Goal: Information Seeking & Learning: Learn about a topic

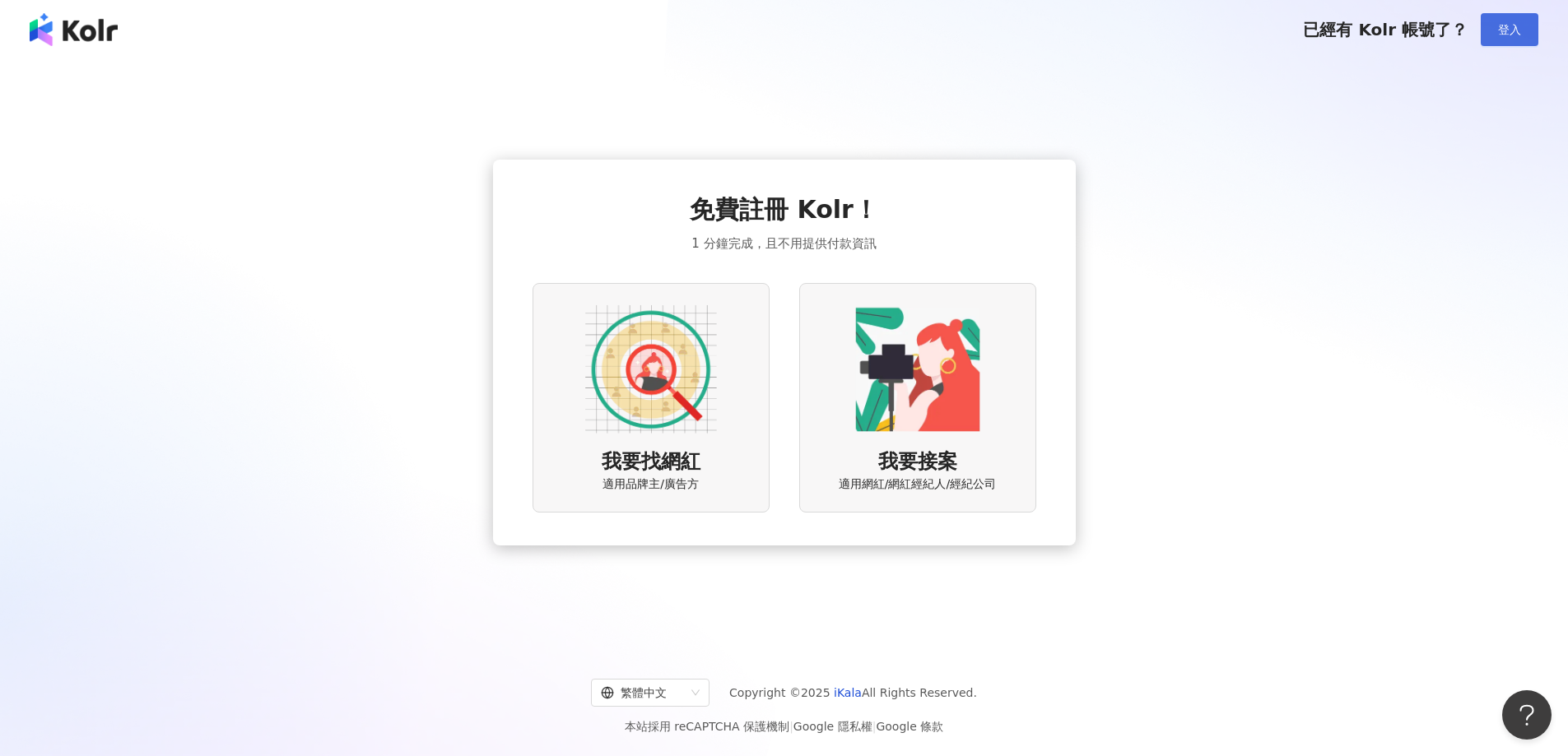
click at [1520, 37] on span "登入" at bounding box center [1509, 30] width 23 height 13
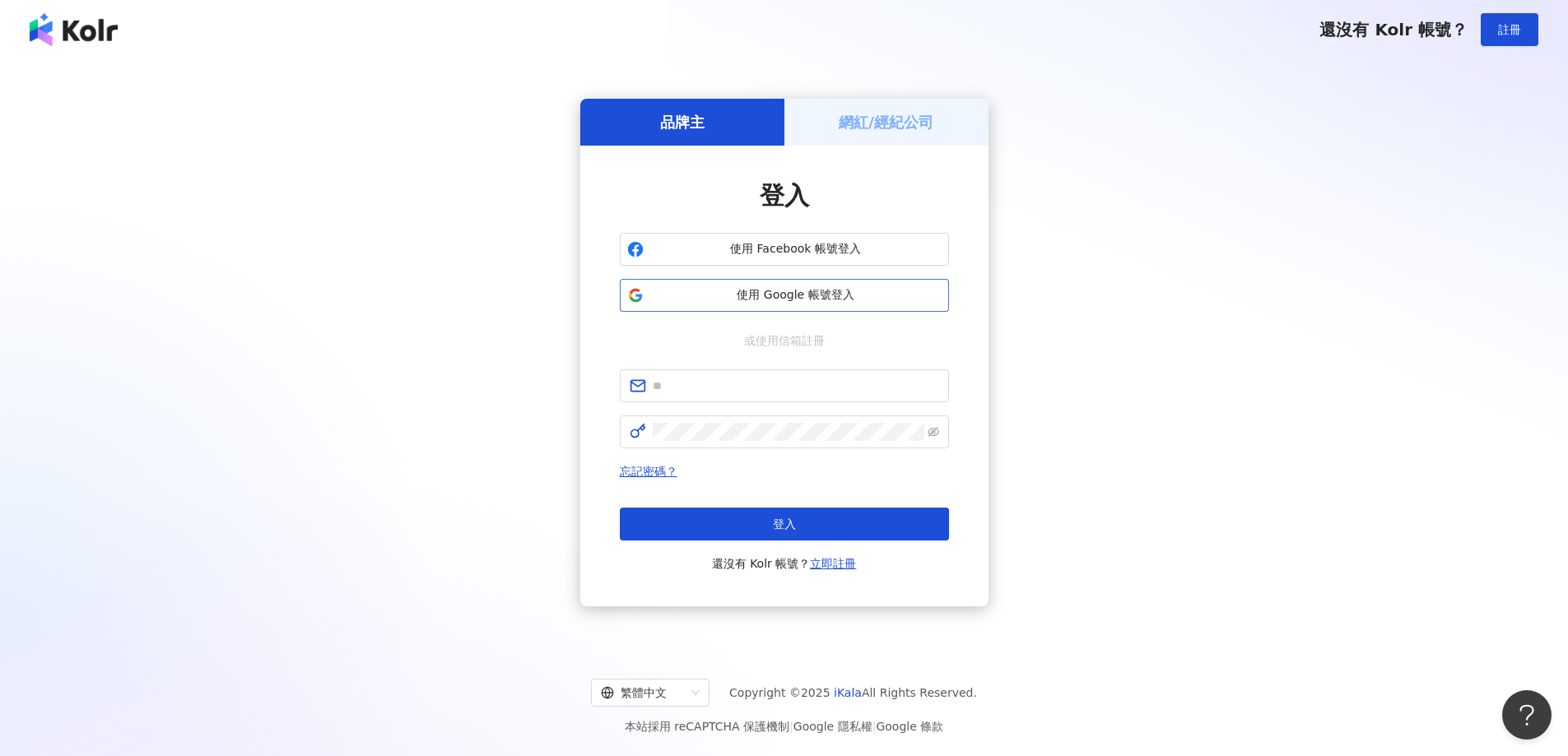
click at [782, 295] on span "使用 Google 帳號登入" at bounding box center [796, 296] width 291 height 17
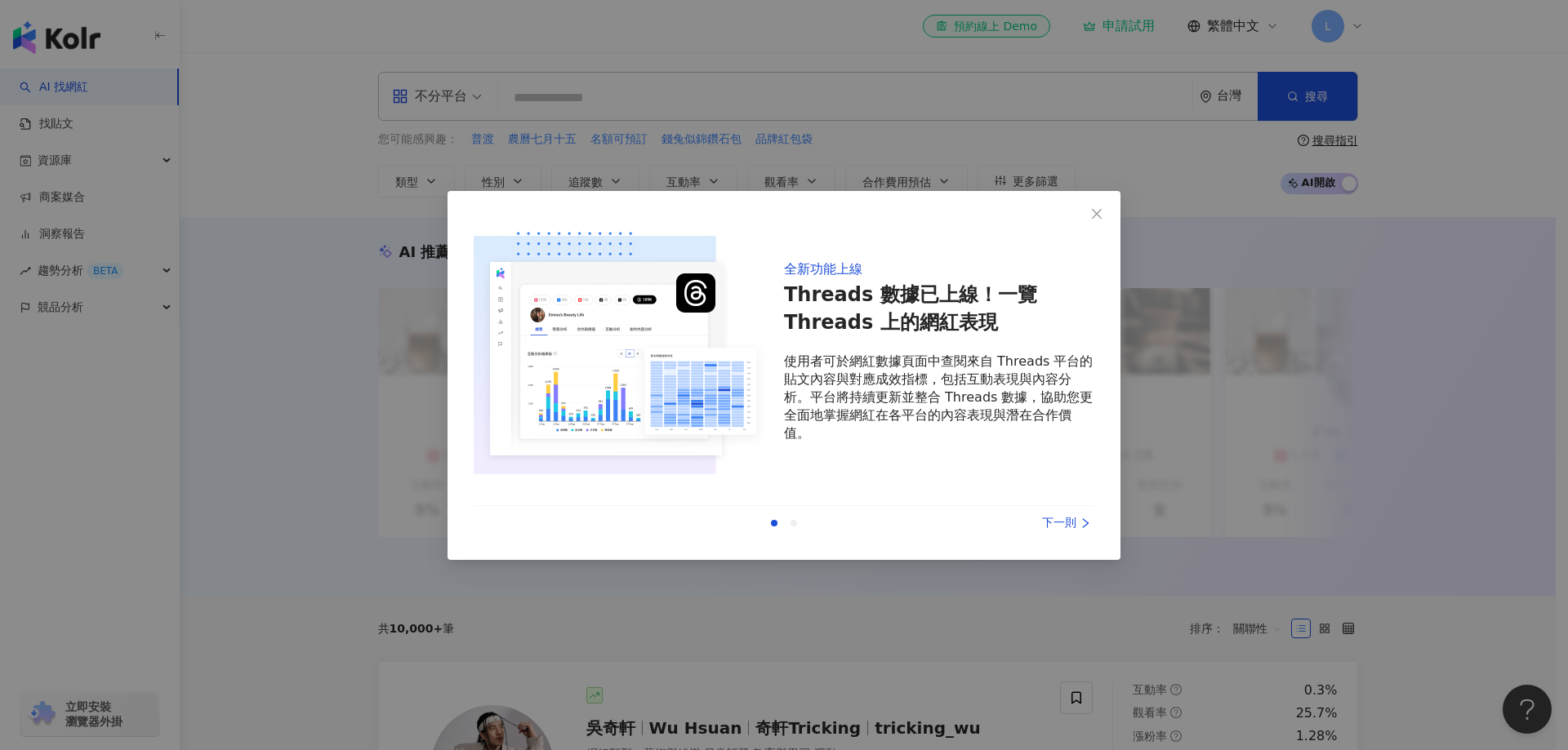
click at [1060, 530] on div "下一則" at bounding box center [1032, 523] width 122 height 18
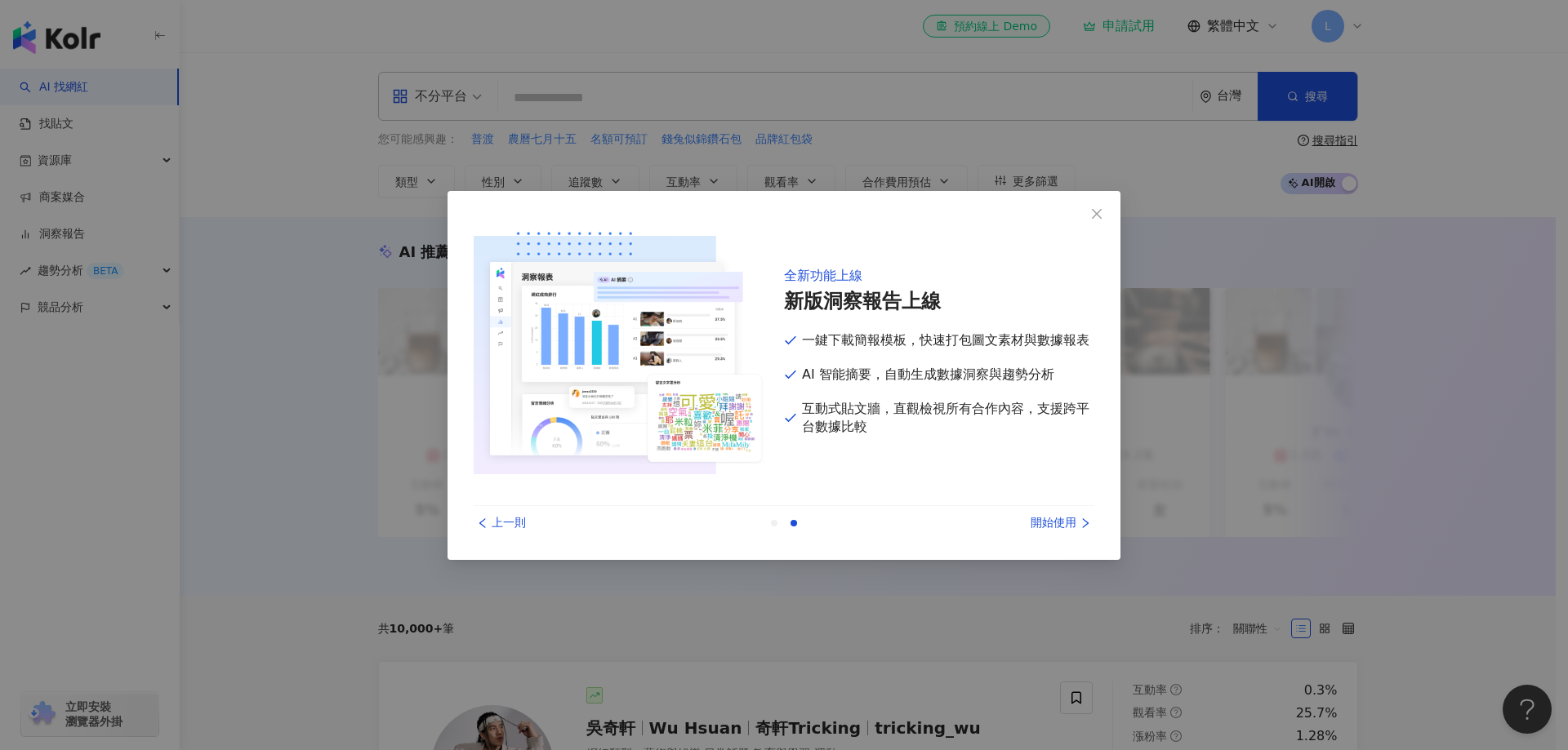
click at [1064, 525] on div "開始使用" at bounding box center [1032, 523] width 122 height 18
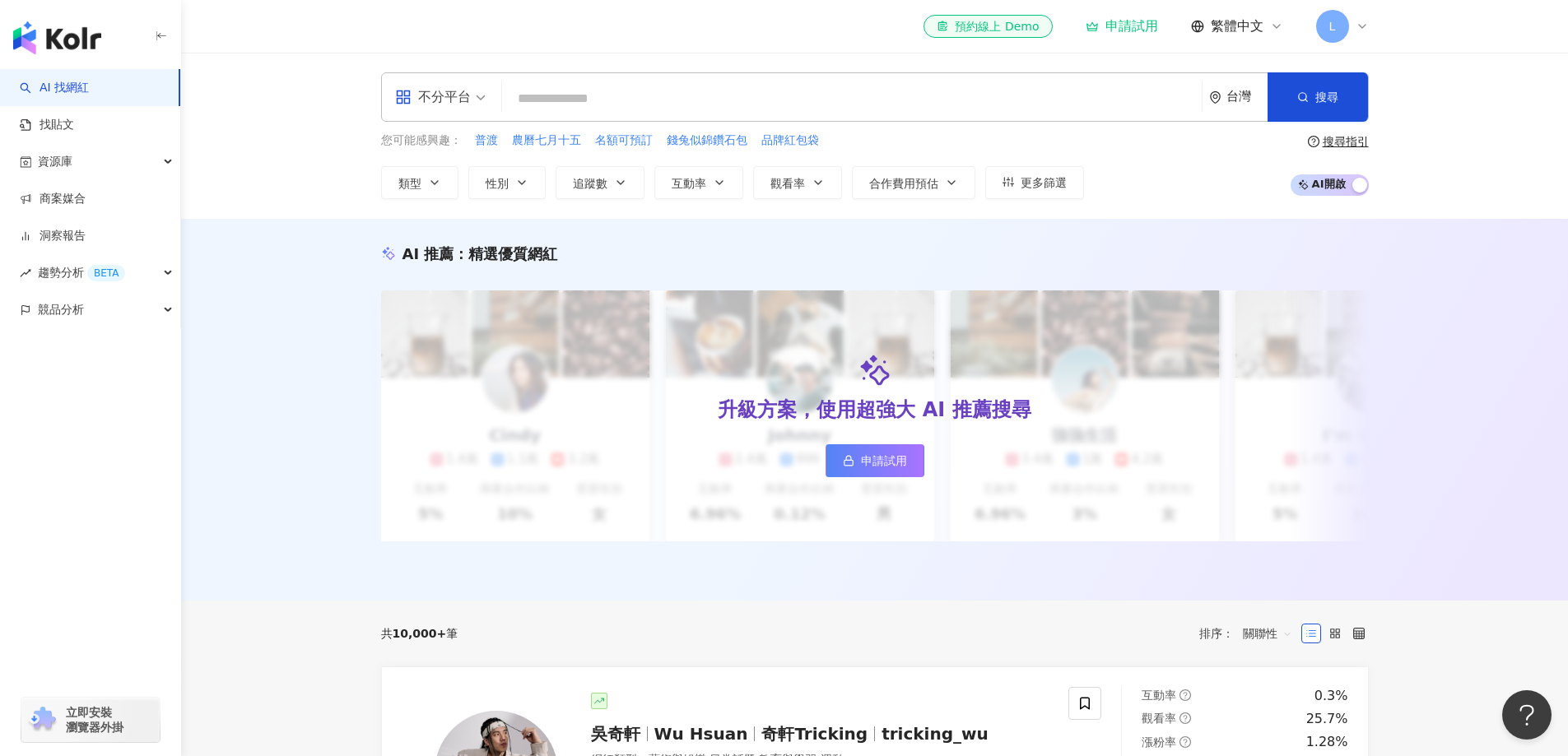
click at [116, 722] on span "立即安裝 瀏覽器外掛" at bounding box center [94, 720] width 57 height 30
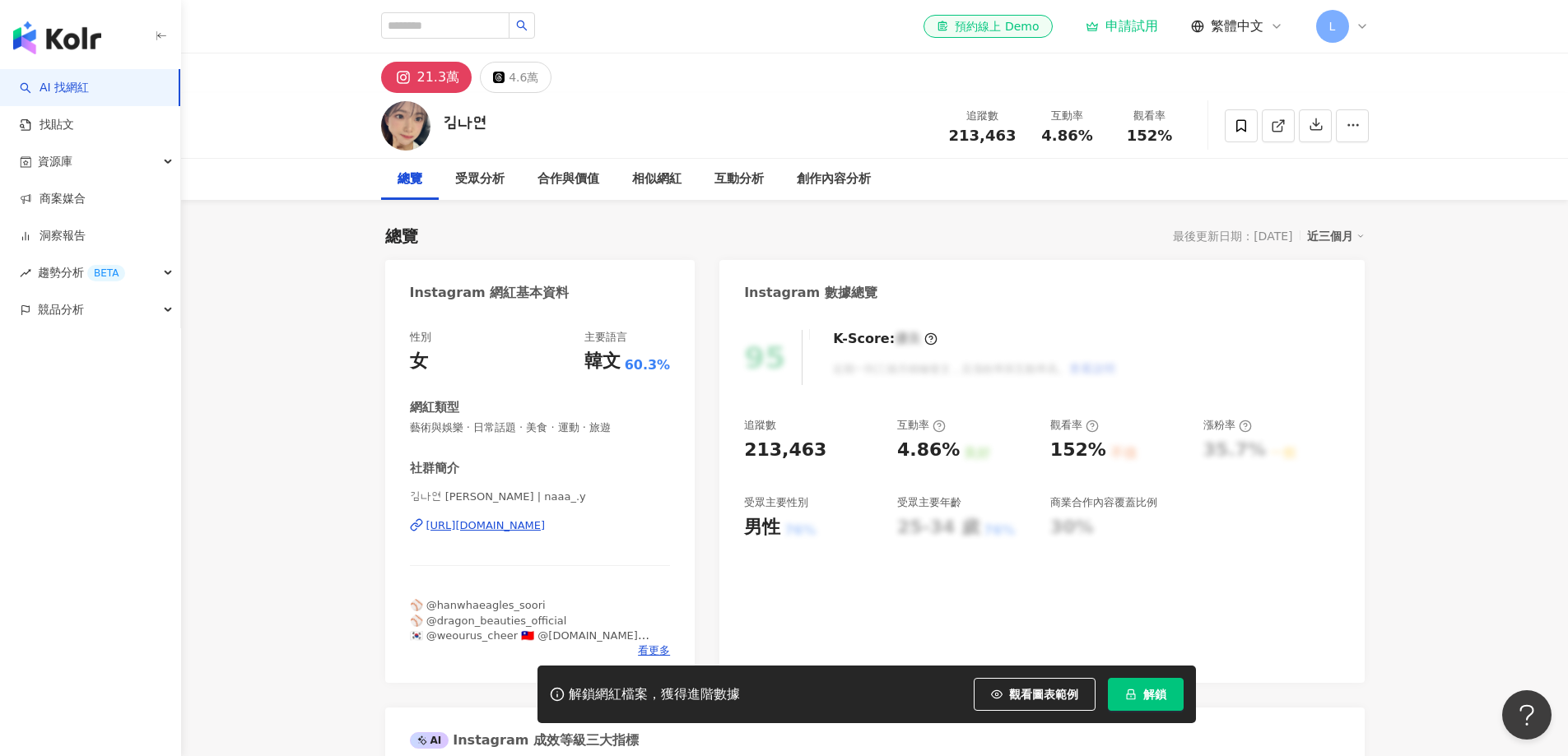
scroll to position [83, 0]
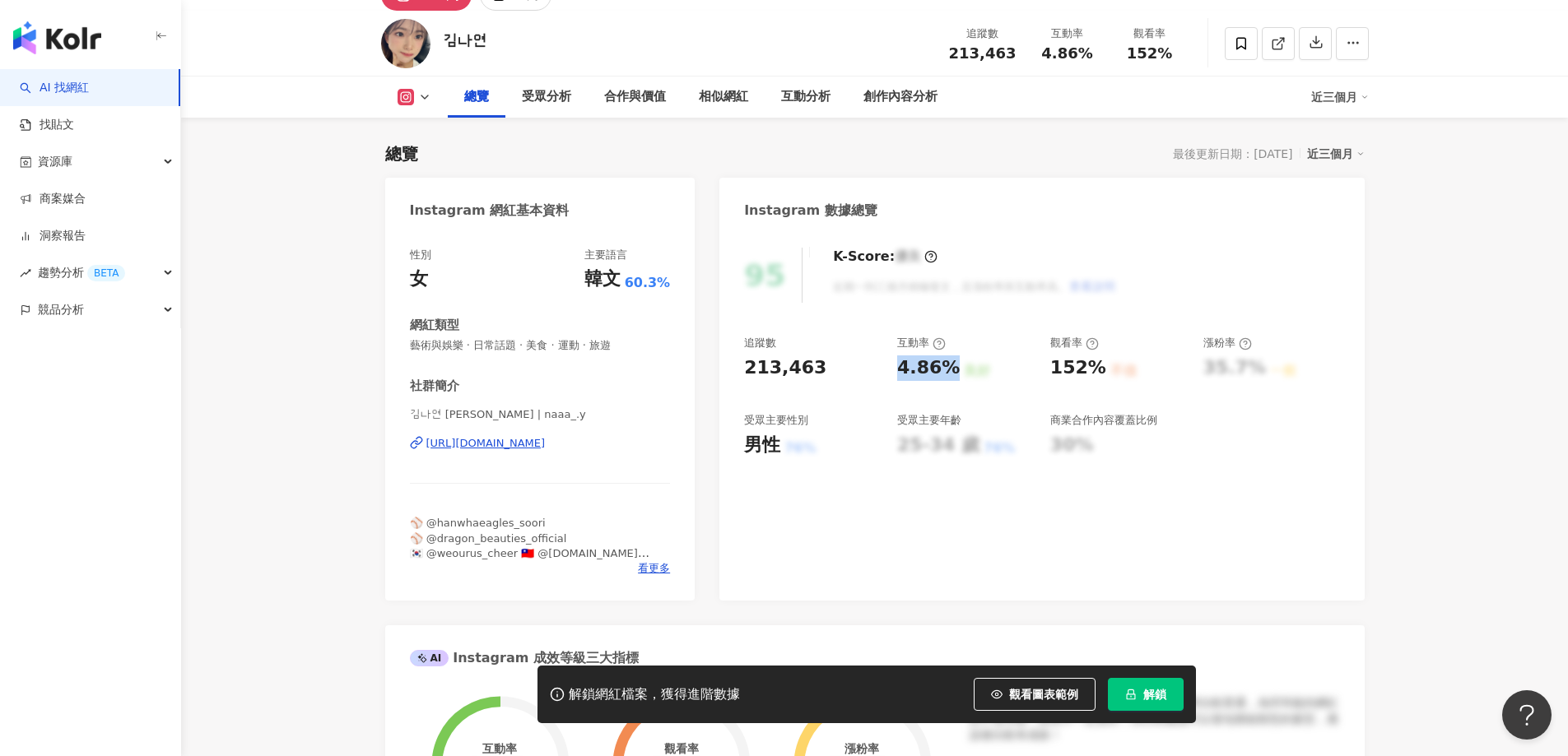
drag, startPoint x: 894, startPoint y: 365, endPoint x: 946, endPoint y: 371, distance: 52.3
click at [946, 371] on div "追蹤數 213,463 互動率 4.86% 良好 觀看率 152% 不佳 漲粉率 35.7% 一般 受眾主要性別 男性 76% 受眾主要年齡 25-34 歲 …" at bounding box center [1041, 396] width 595 height 122
copy div "4.86%"
drag, startPoint x: 1051, startPoint y: 368, endPoint x: 1098, endPoint y: 375, distance: 47.5
click at [1098, 375] on div "152% 不佳" at bounding box center [1118, 367] width 136 height 25
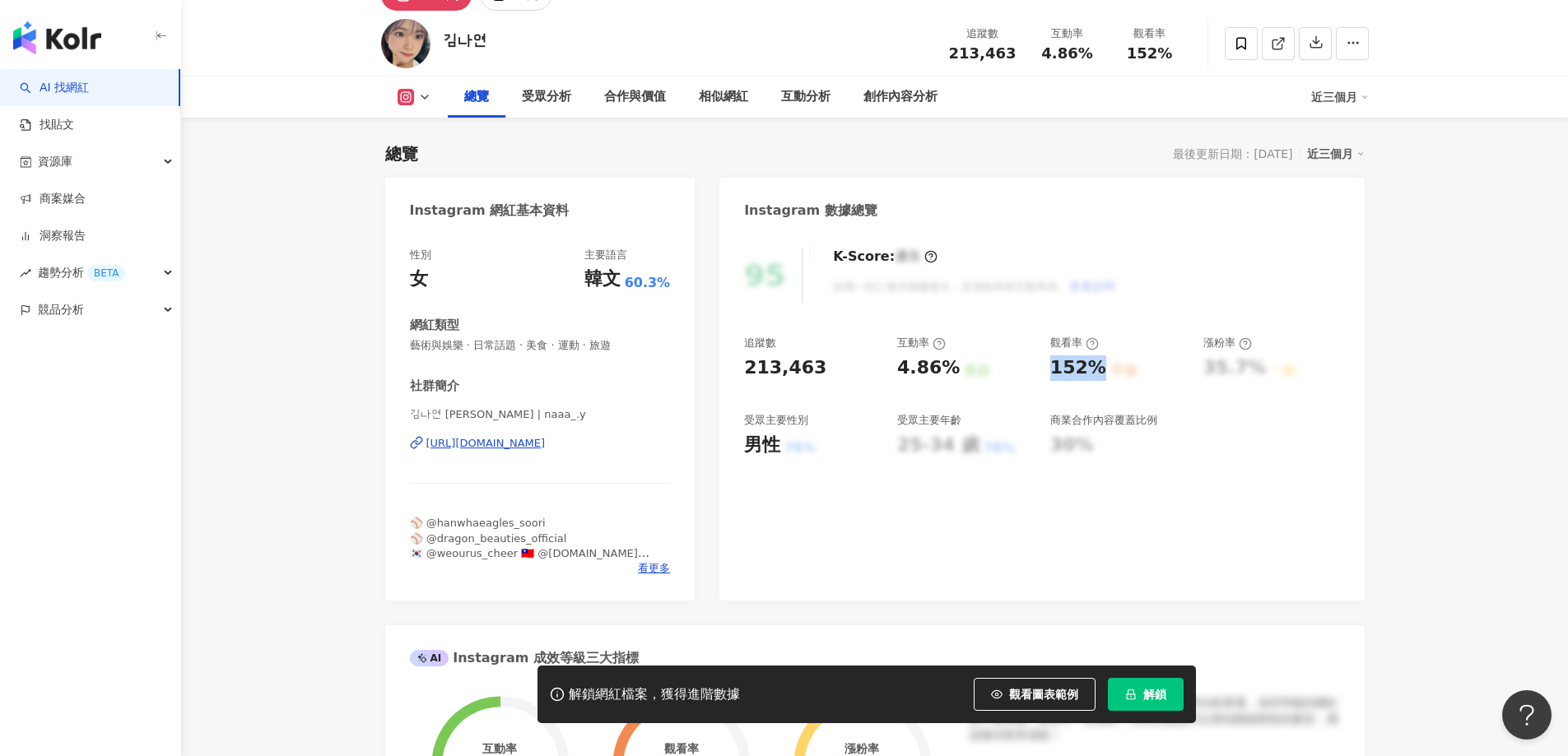
copy div "152%"
drag, startPoint x: 838, startPoint y: 373, endPoint x: 739, endPoint y: 365, distance: 99.3
click at [739, 365] on div "95 K-Score : 優良 近期一到三個月積極發文，且漲粉率與互動率高。 查看說明 追蹤數 213,463 互動率 4.86% 良好 觀看率 152% 不…" at bounding box center [1042, 415] width 644 height 369
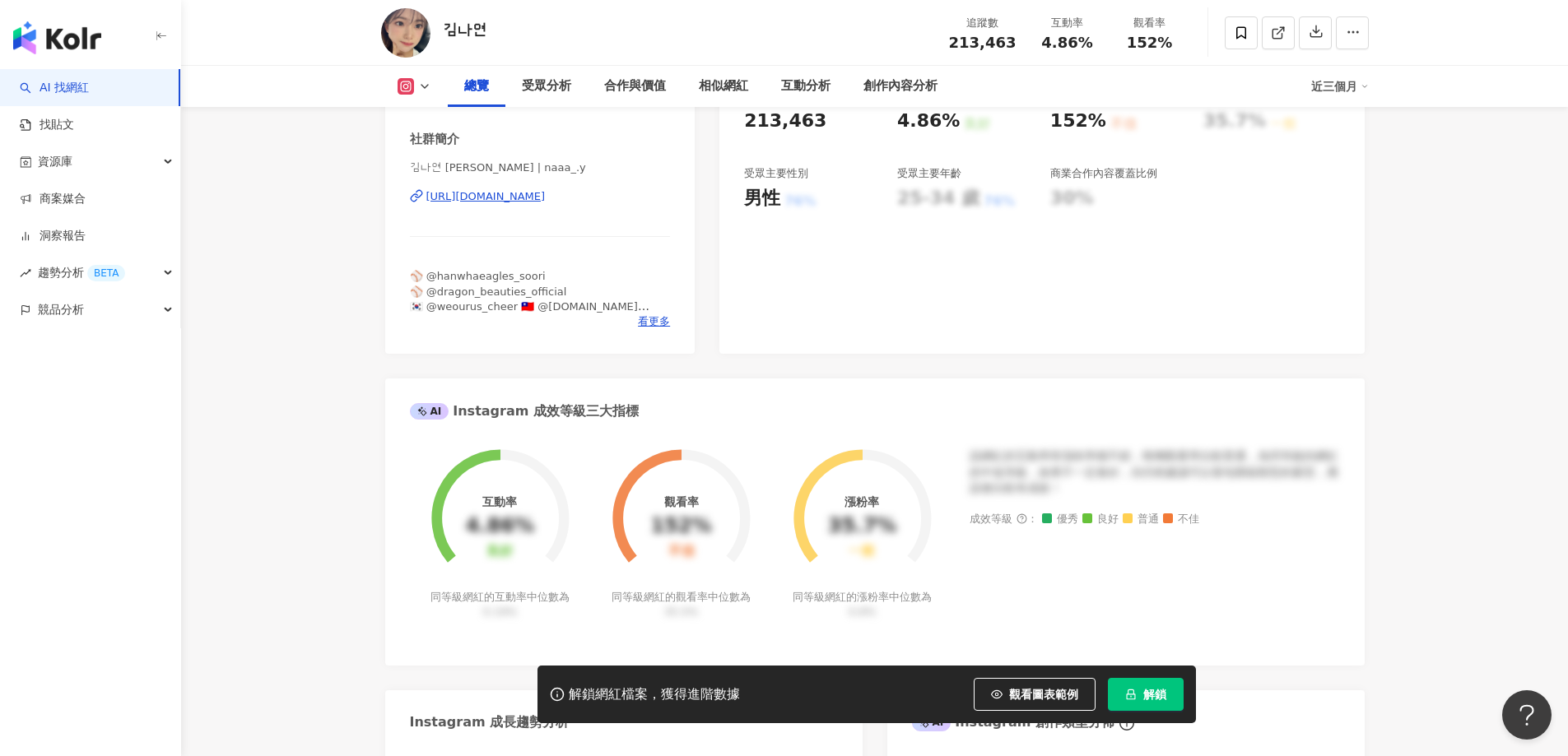
click at [1064, 413] on div "AI Instagram 成效等級三大指標" at bounding box center [875, 405] width 979 height 54
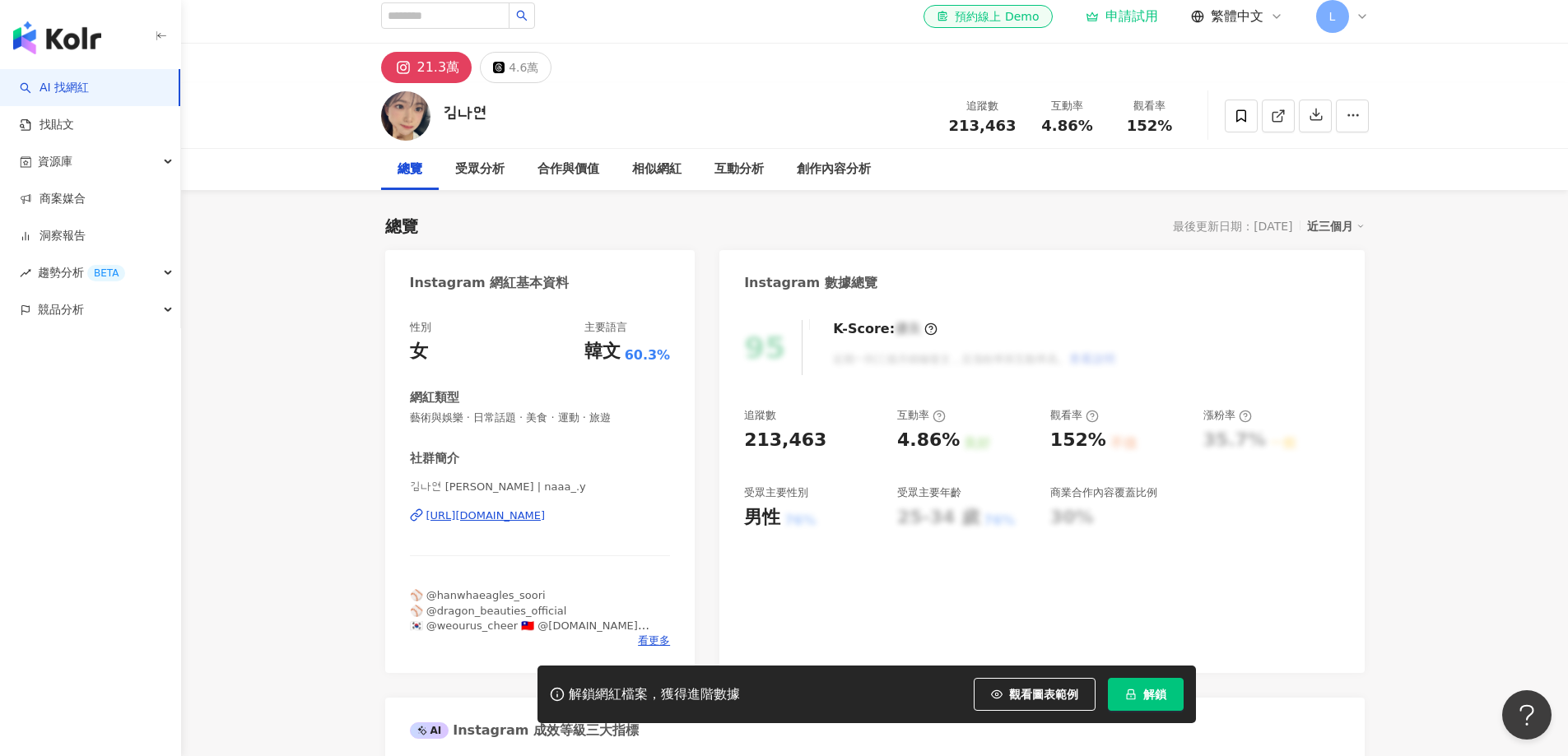
scroll to position [0, 0]
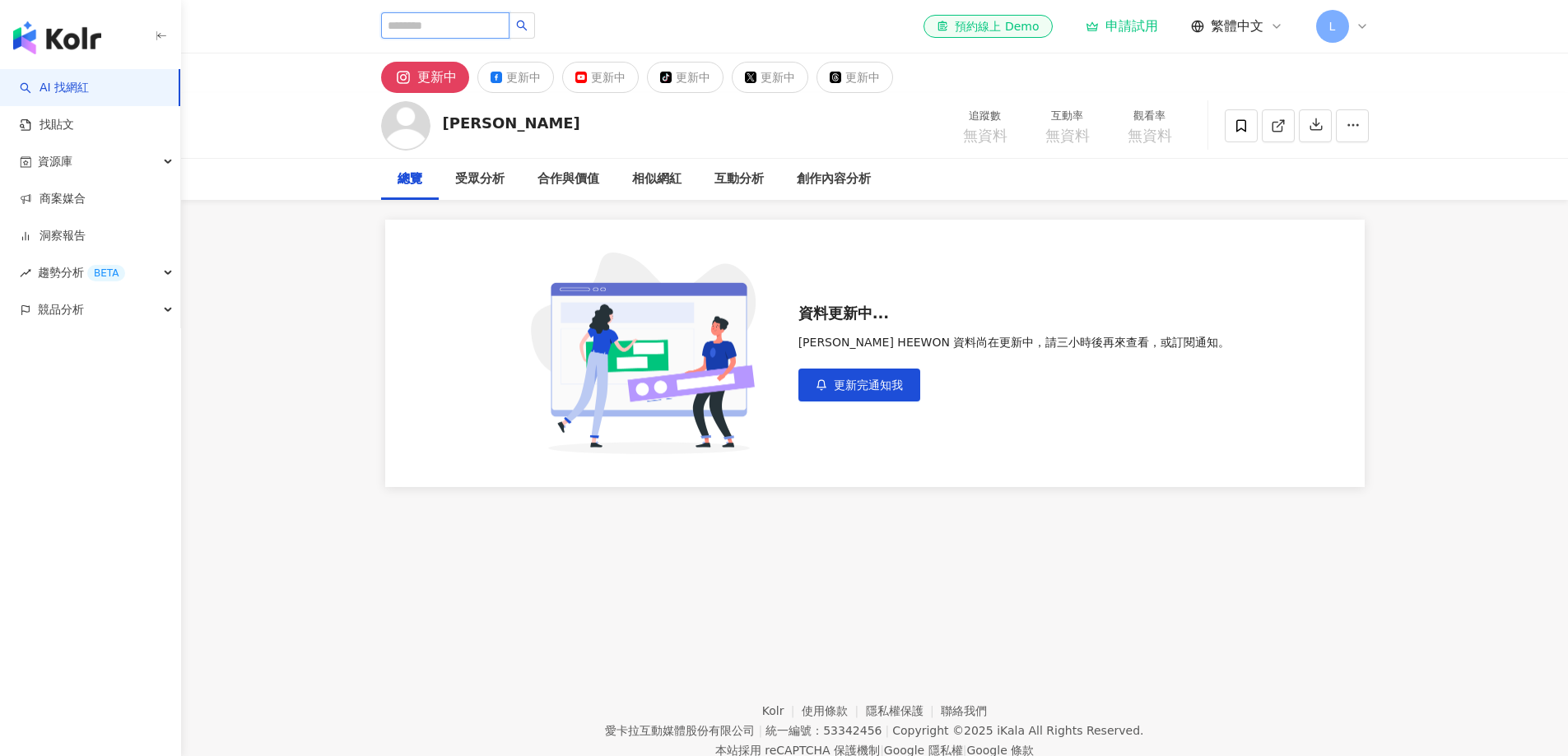
click at [442, 34] on input "search" at bounding box center [445, 25] width 129 height 26
type input "*"
click at [472, 24] on input "search" at bounding box center [445, 25] width 129 height 26
paste input "***"
type input "***"
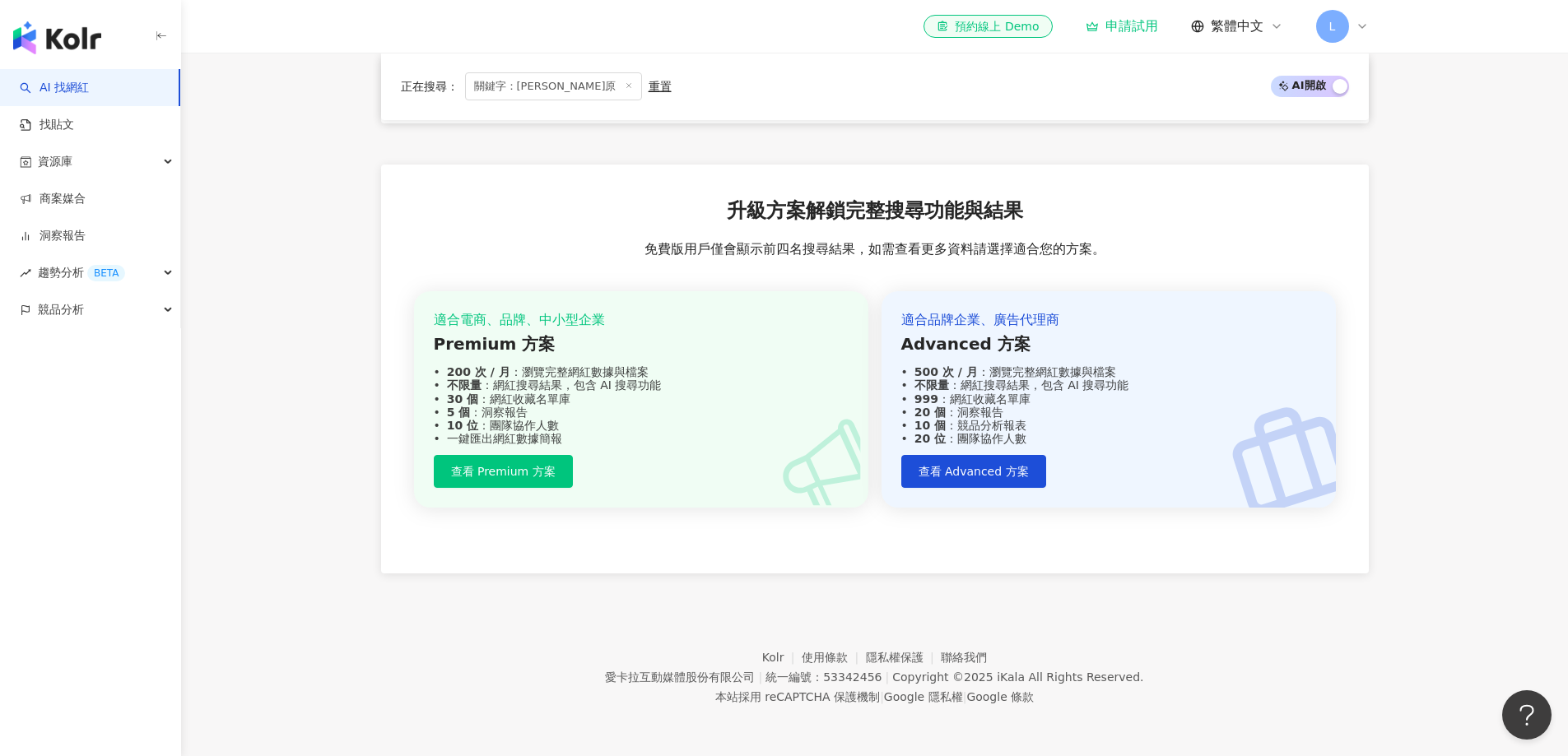
scroll to position [1852, 0]
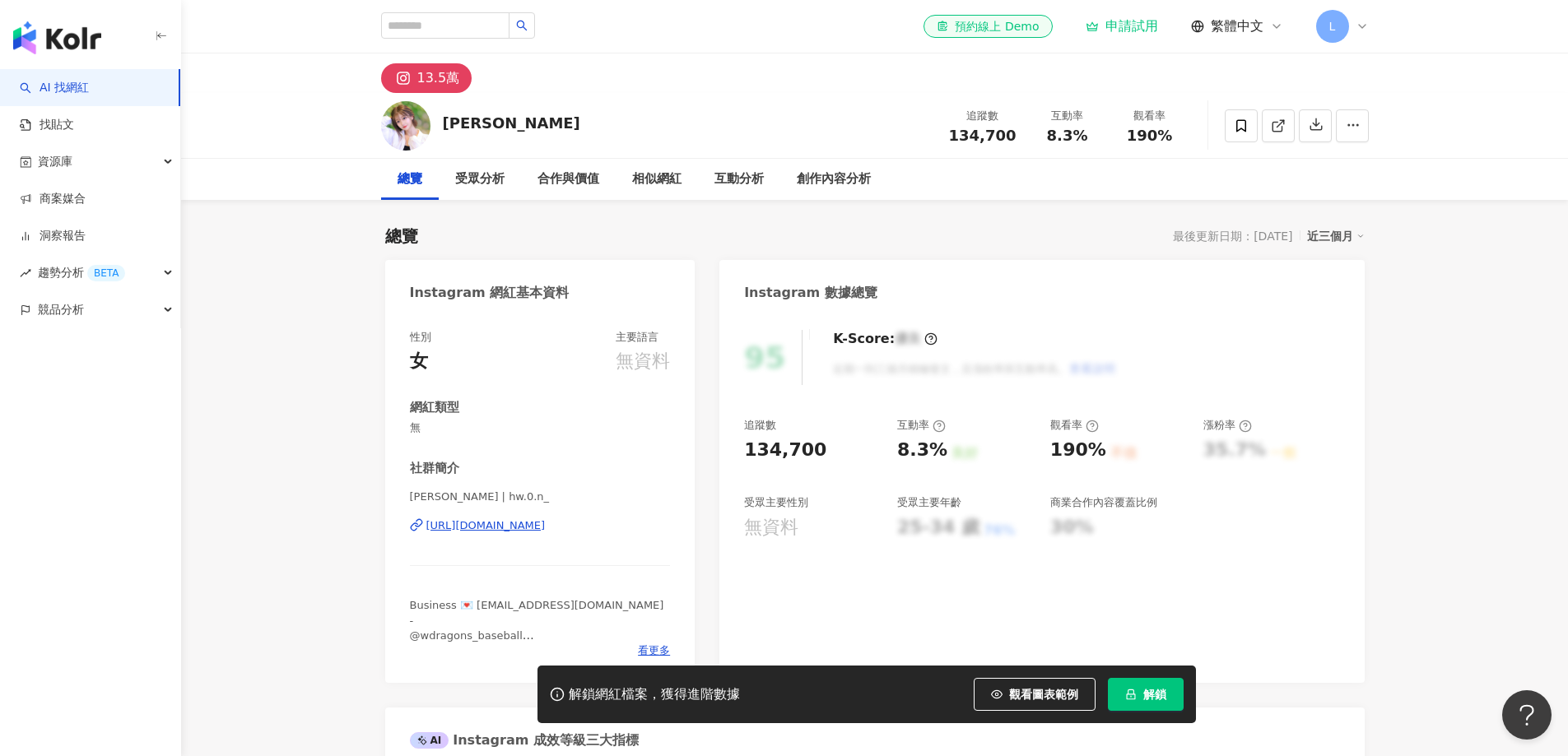
drag, startPoint x: 862, startPoint y: 444, endPoint x: 886, endPoint y: 444, distance: 24.0
click at [862, 444] on div "134,700" at bounding box center [812, 450] width 136 height 25
drag, startPoint x: 939, startPoint y: 446, endPoint x: 891, endPoint y: 447, distance: 48.0
click at [891, 447] on div "追蹤數 134,700 互動率 8.3% 良好 觀看率 190% 不佳 漲粉率 35.7% 一般 受眾主要性別 無資料 受眾主要年齡 25-34 歲 76% …" at bounding box center [1041, 479] width 595 height 122
copy div "8.3%"
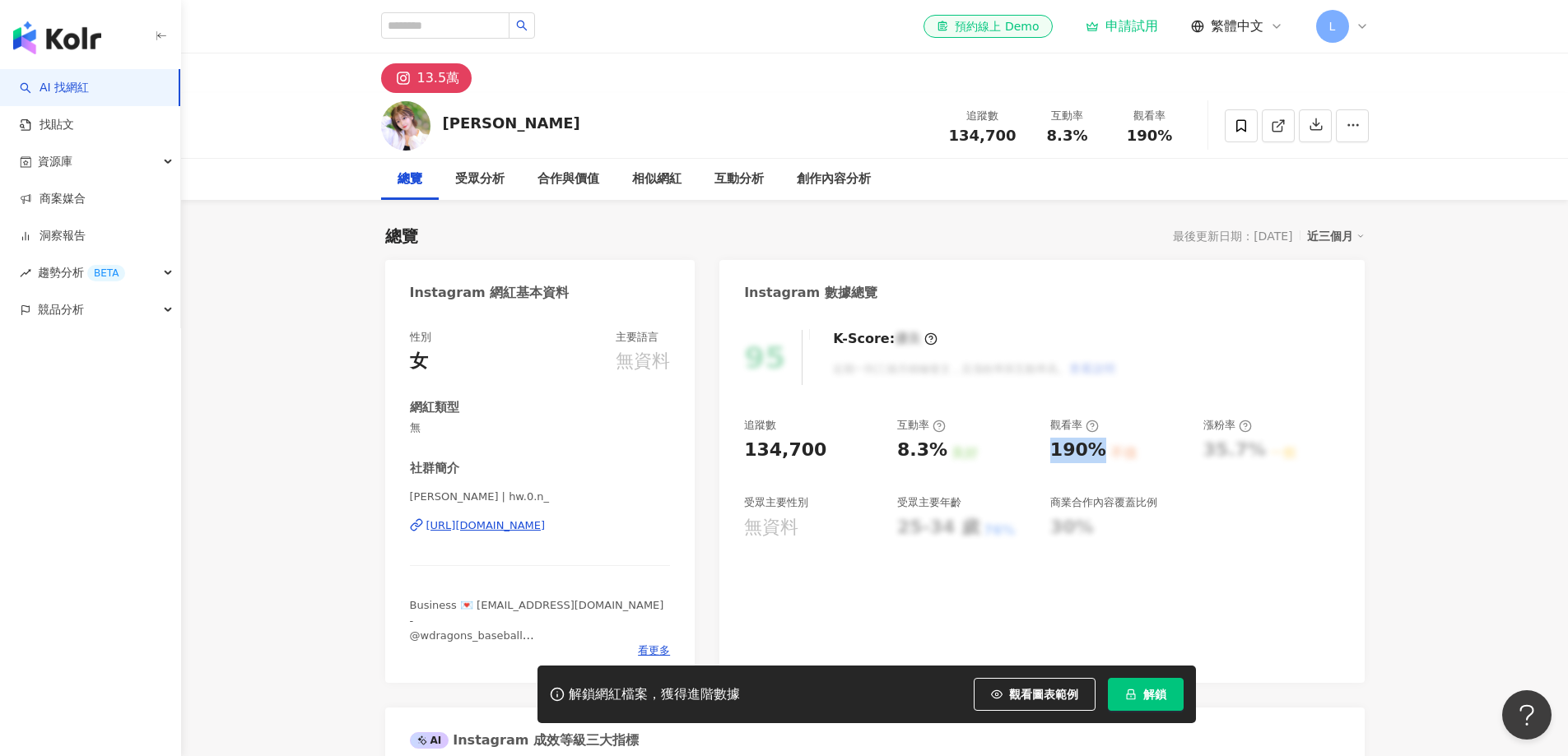
drag, startPoint x: 1098, startPoint y: 446, endPoint x: 1054, endPoint y: 446, distance: 44.0
click at [1054, 446] on div "190% 不佳" at bounding box center [1118, 450] width 136 height 25
copy div "190%"
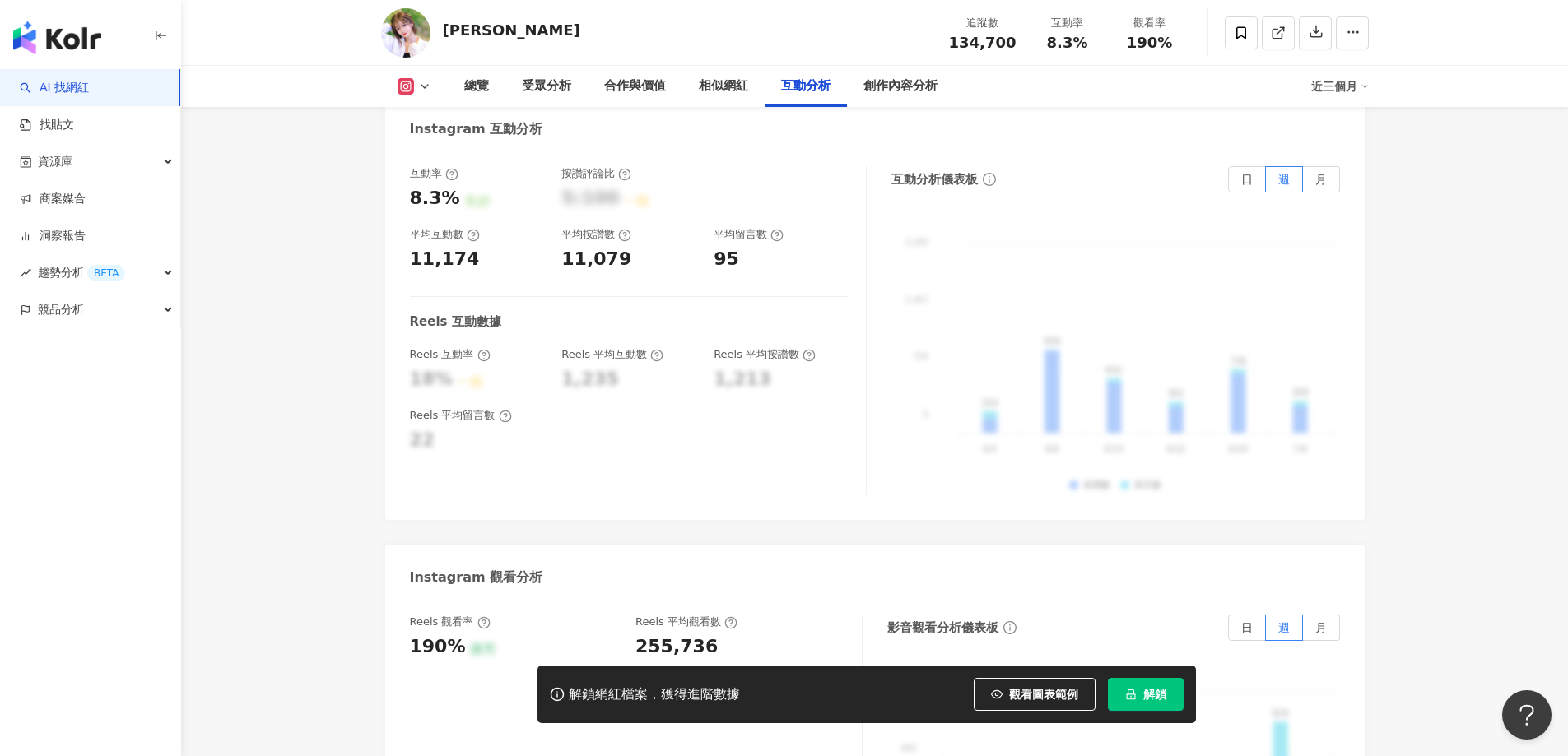
scroll to position [3291, 0]
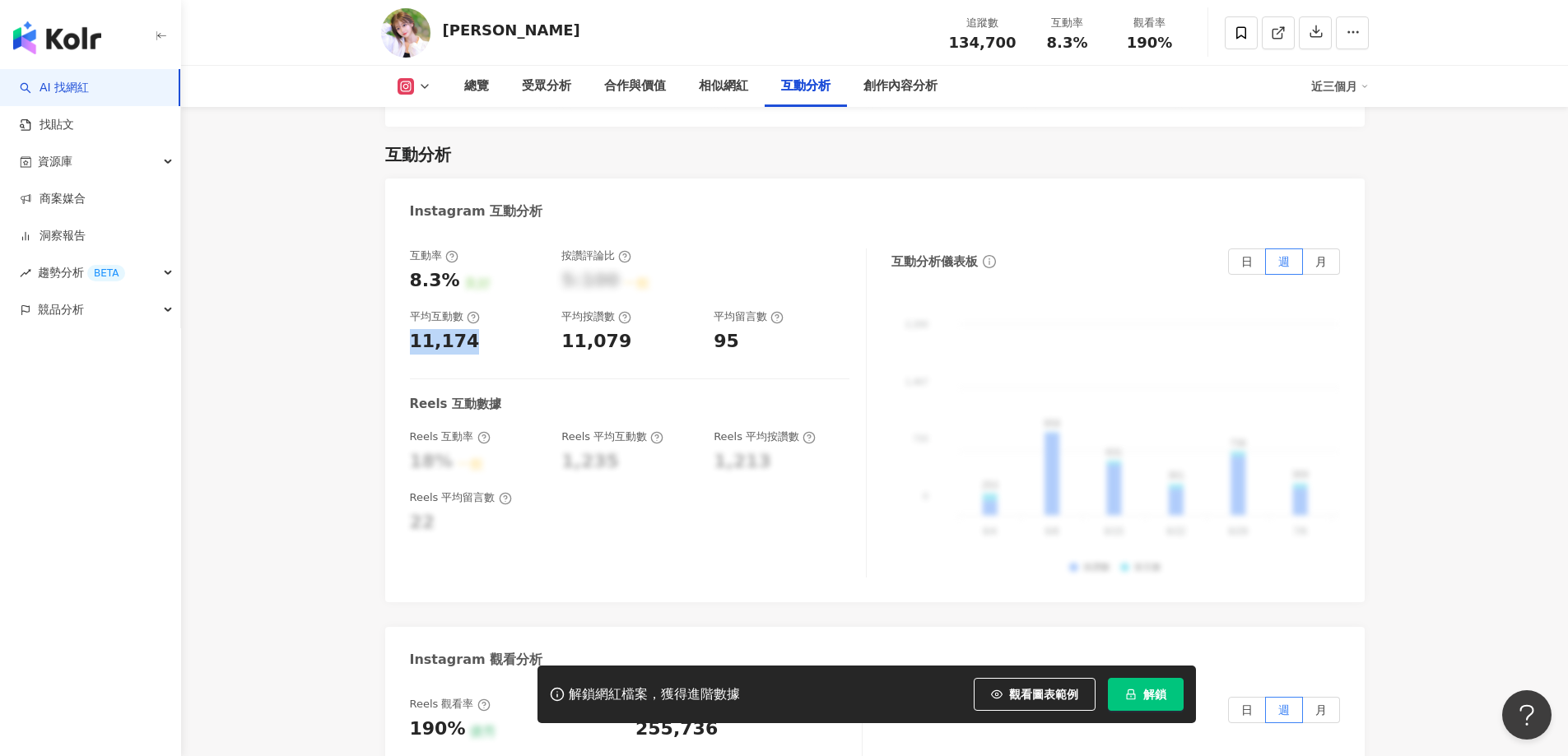
drag, startPoint x: 474, startPoint y: 321, endPoint x: 411, endPoint y: 318, distance: 63.1
click at [411, 329] on div "11,174" at bounding box center [477, 341] width 136 height 25
copy div "11,174"
drag, startPoint x: 624, startPoint y: 317, endPoint x: 559, endPoint y: 318, distance: 65.0
click at [559, 318] on div "互動率 8.3% 良好 按讚評論比 5:100 一般 平均互動數 11,174 平均按讚數 11,079 平均留言數 95" at bounding box center [629, 301] width 440 height 105
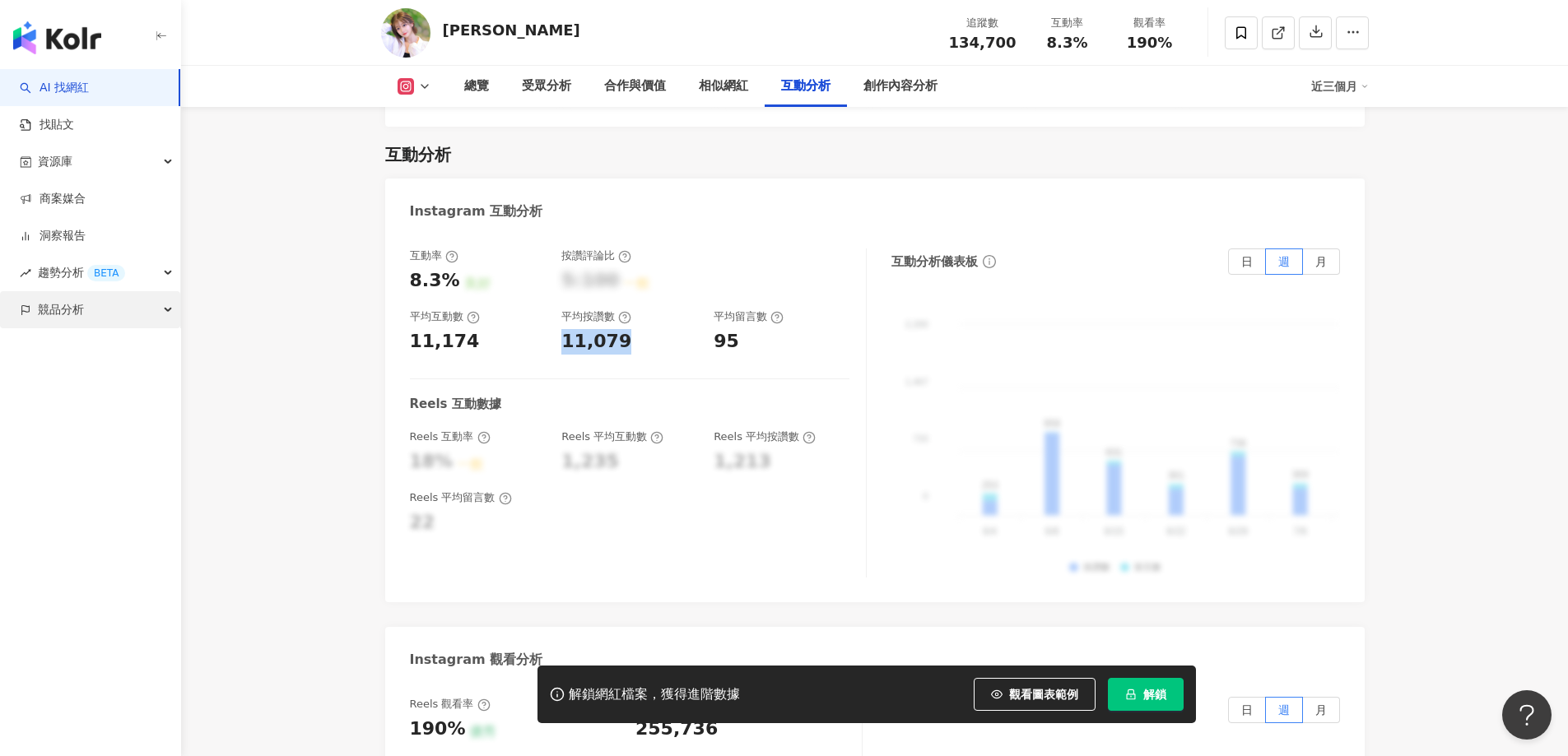
copy div "11,079"
drag, startPoint x: 734, startPoint y: 316, endPoint x: 713, endPoint y: 316, distance: 21.0
click at [713, 329] on div "95" at bounding box center [725, 341] width 25 height 25
copy div "95"
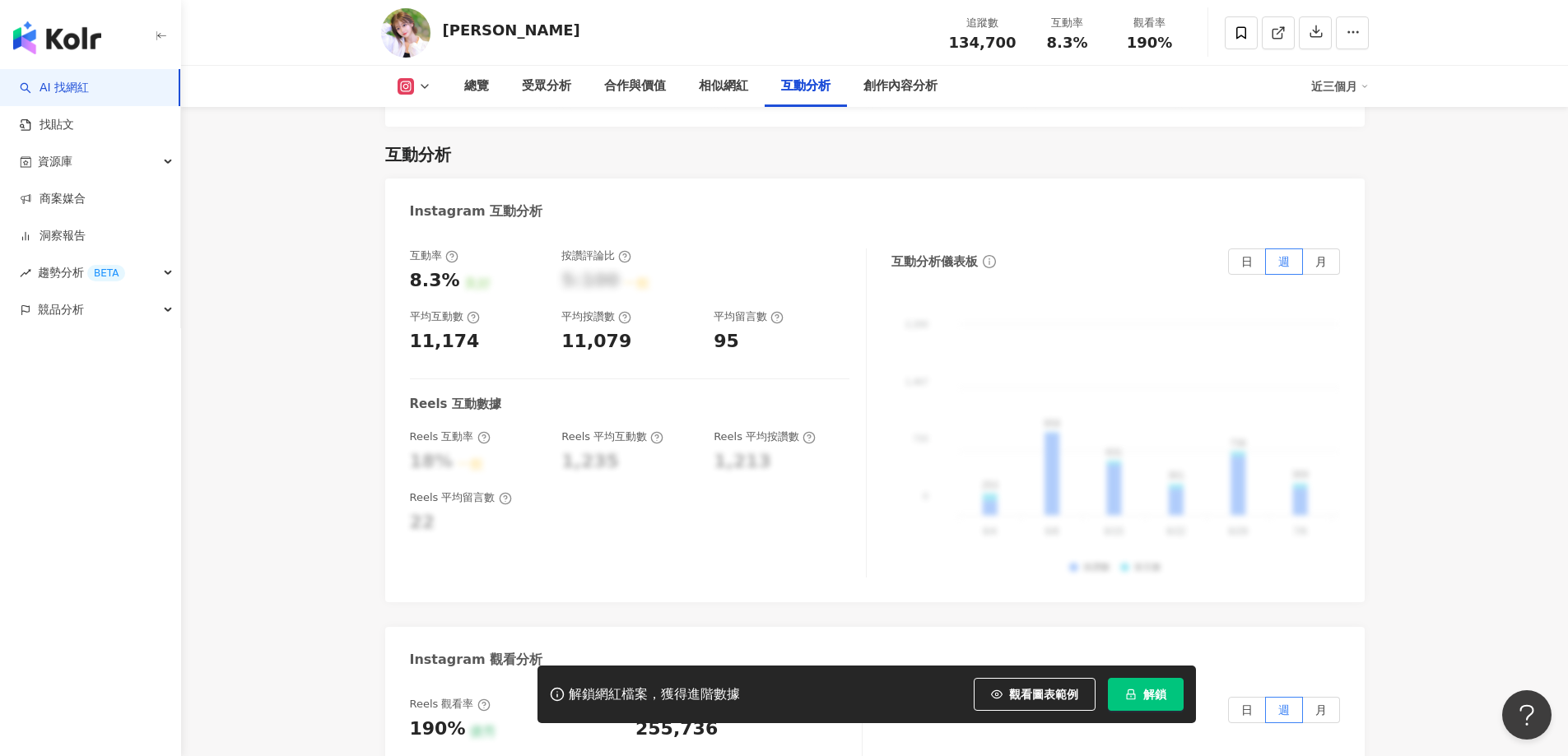
drag, startPoint x: 239, startPoint y: 639, endPoint x: 78, endPoint y: 667, distance: 163.4
click at [979, 328] on div "2,200 2,200 1,467 1,467 733 733 0 0 253 958 631 361 736 369 807 1,066 569 575 1…" at bounding box center [1115, 439] width 448 height 278
